Goal: Information Seeking & Learning: Learn about a topic

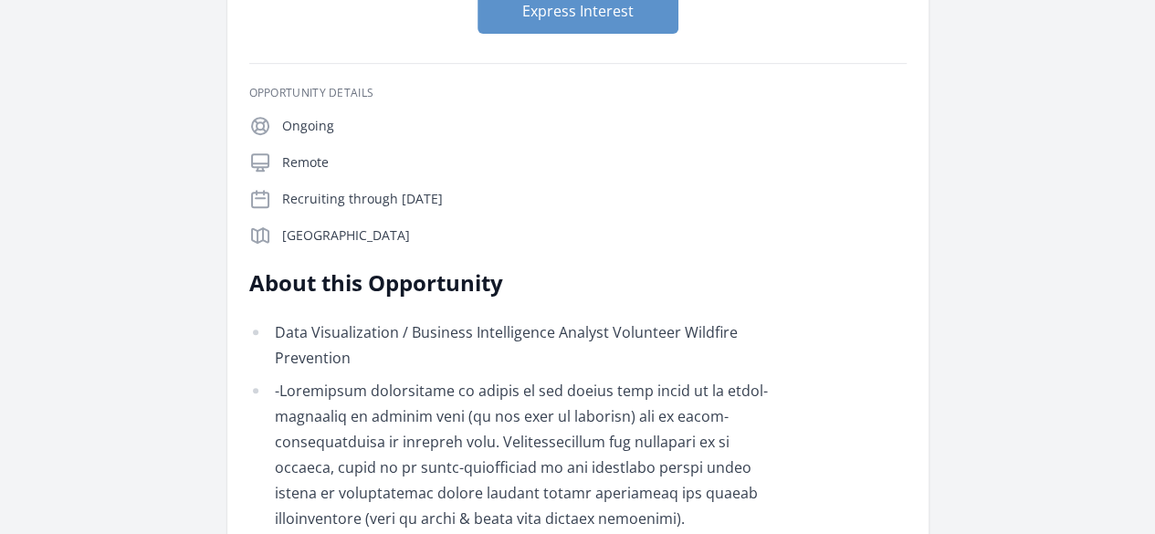
scroll to position [336, 0]
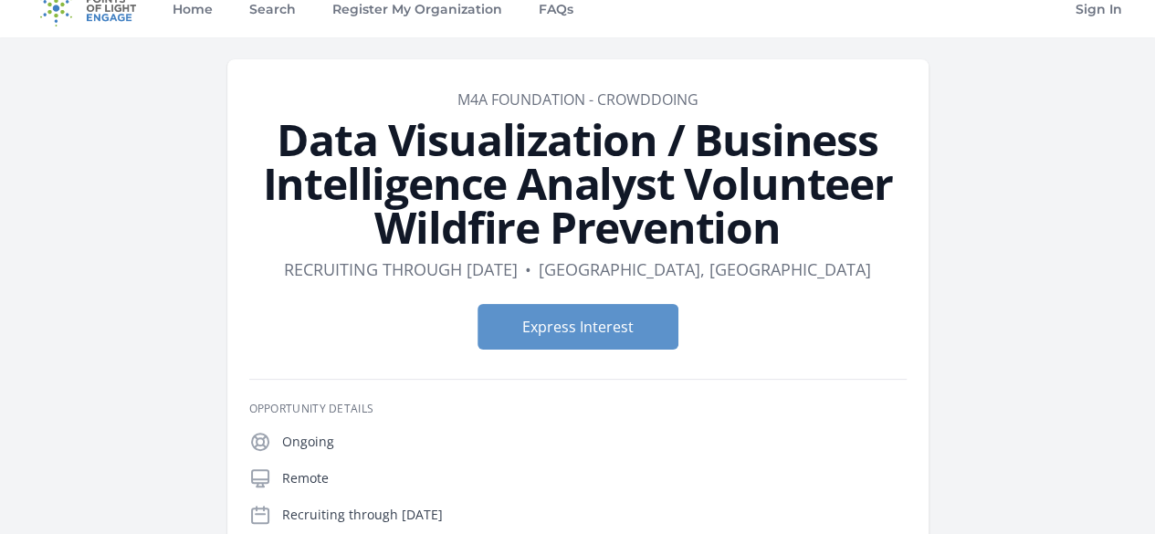
scroll to position [0, 0]
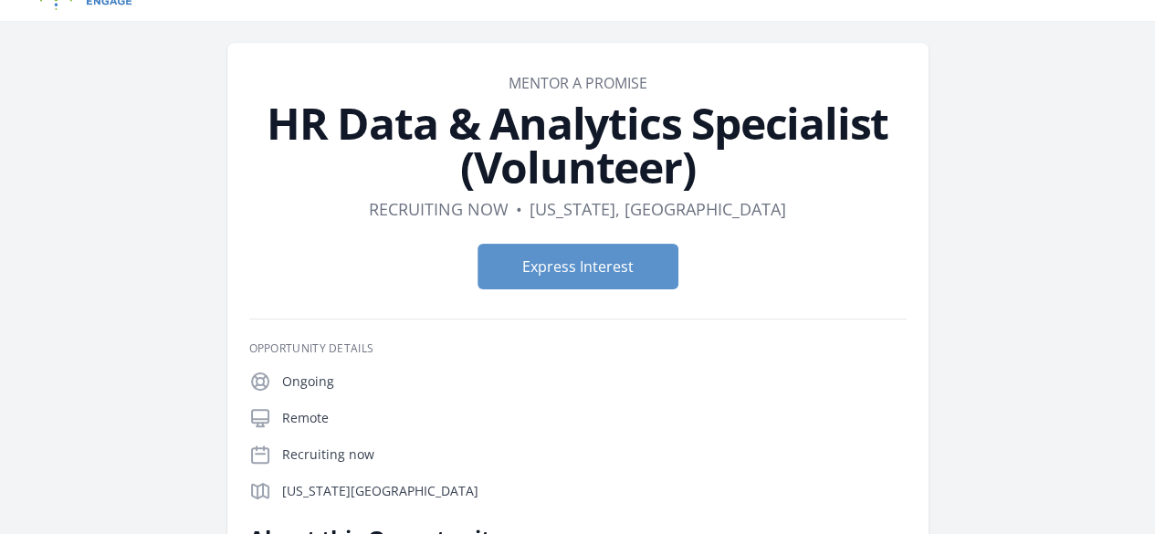
scroll to position [368, 0]
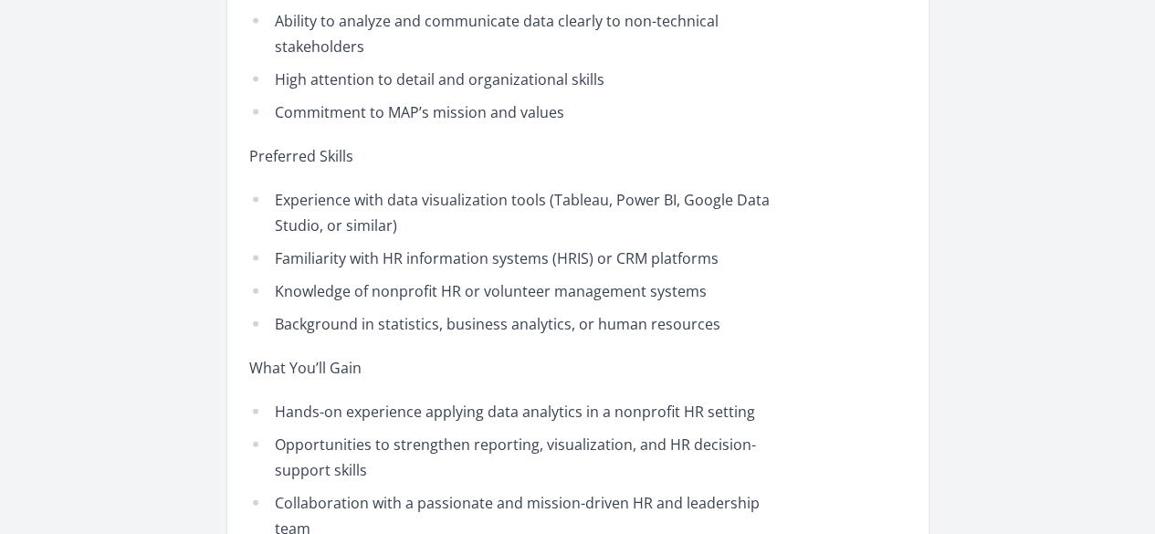
scroll to position [2060, 0]
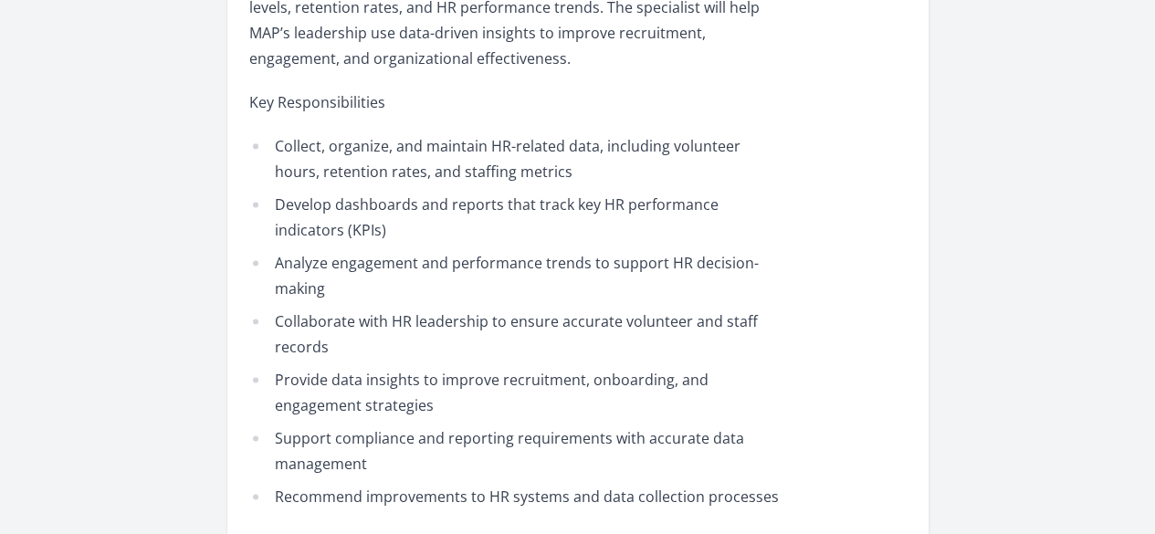
scroll to position [1215, 0]
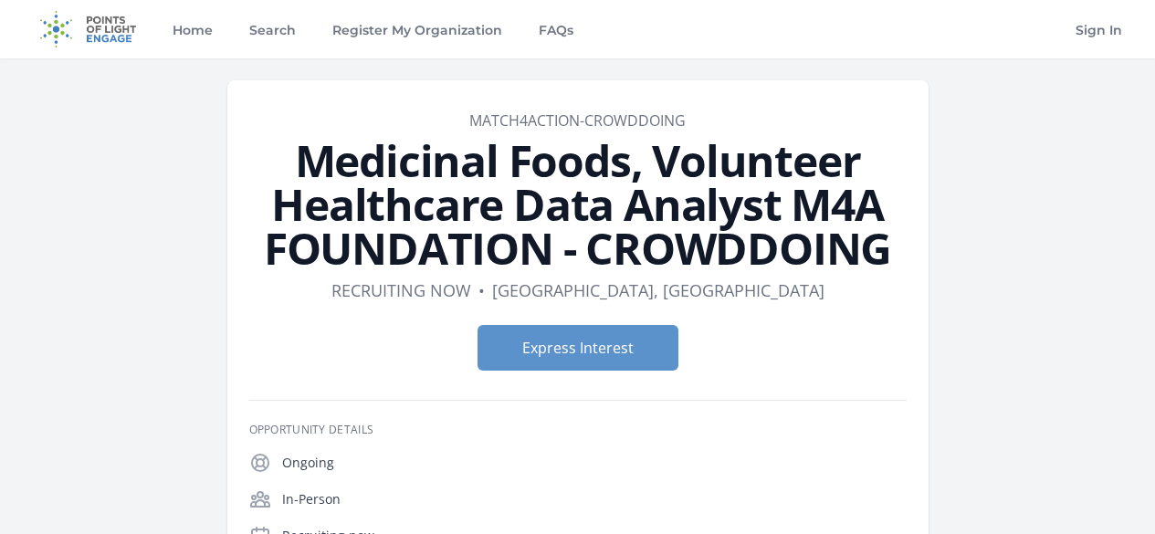
scroll to position [386, 0]
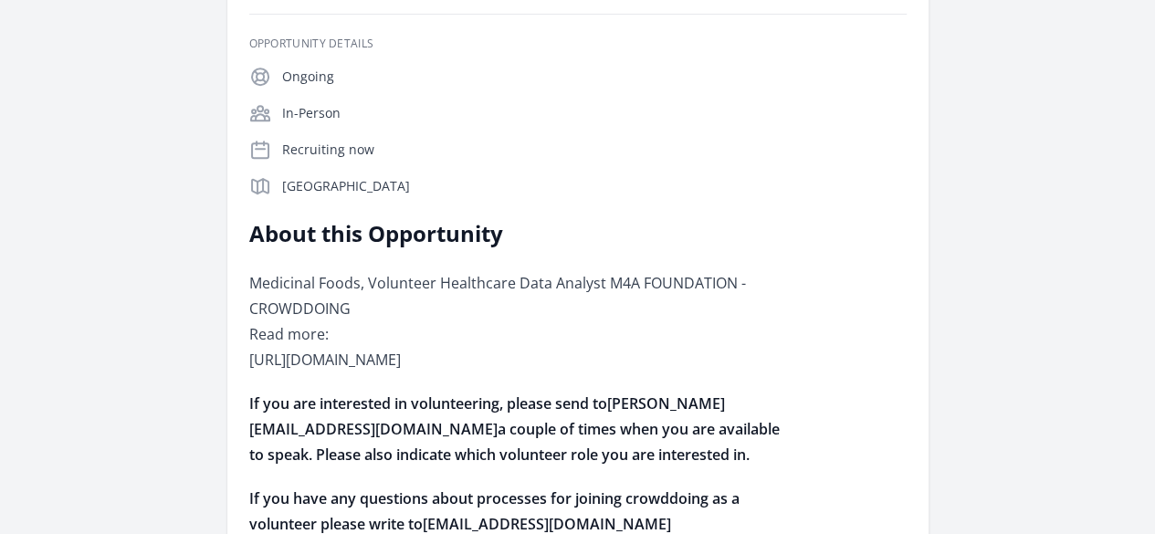
click at [784, 321] on div "Medicinal Foods, Volunteer Healthcare Data Analyst M4A FOUNDATION - CROWDDOING …" at bounding box center [516, 403] width 534 height 267
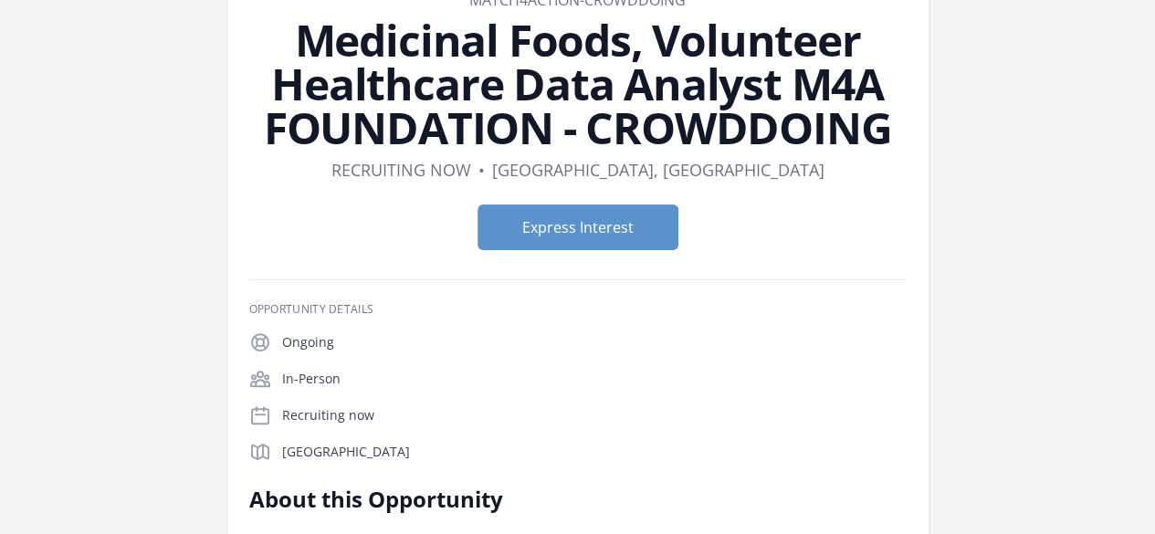
scroll to position [79, 0]
